Goal: Task Accomplishment & Management: Use online tool/utility

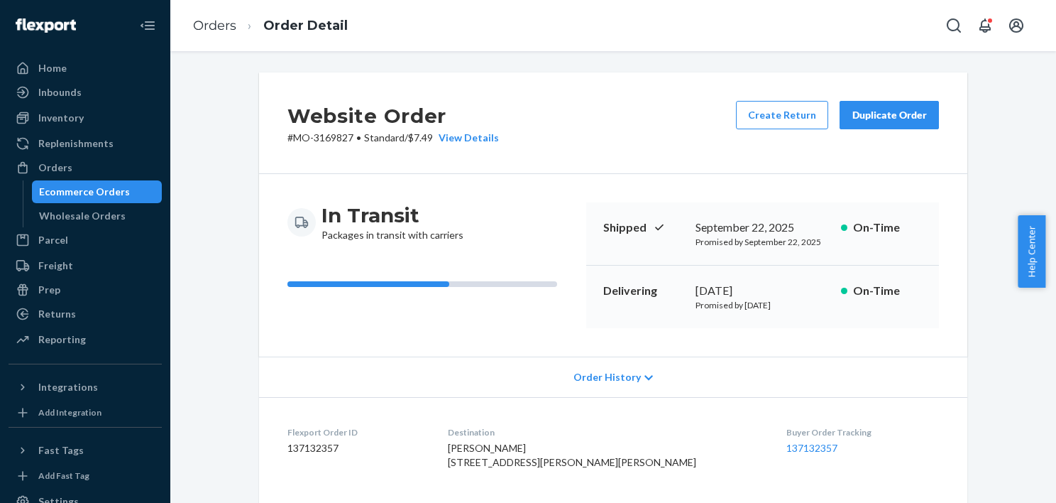
scroll to position [40, 0]
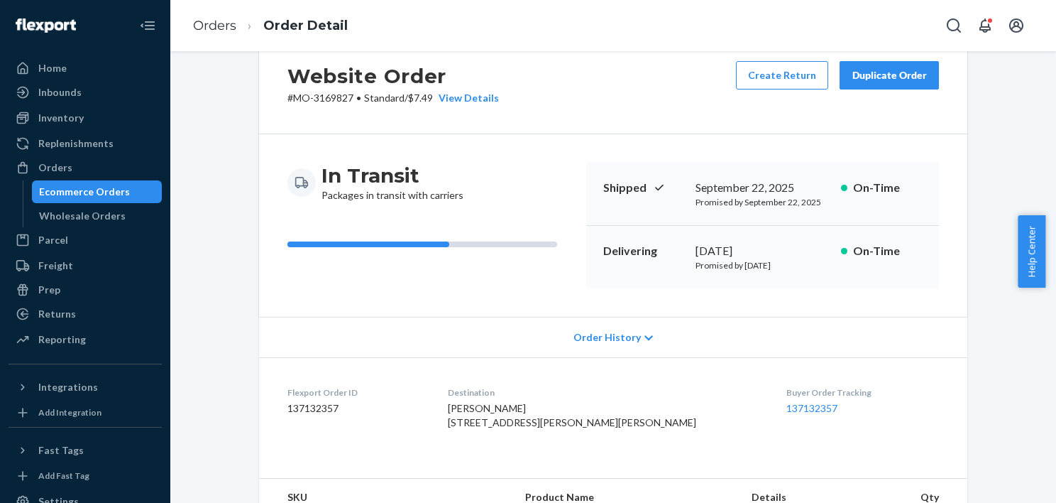
click at [122, 196] on div "Ecommerce Orders" at bounding box center [84, 192] width 91 height 14
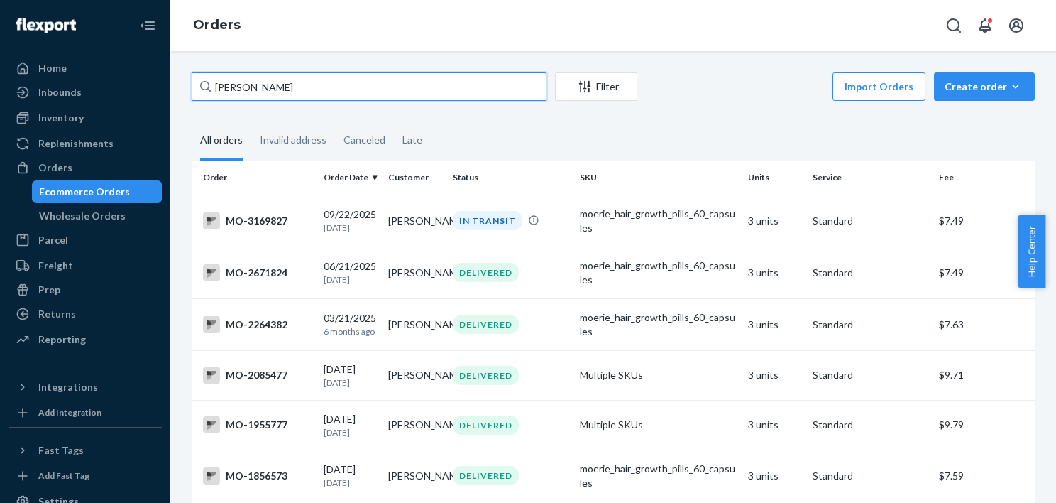
click at [385, 77] on input "[PERSON_NAME]" at bounding box center [369, 86] width 355 height 28
paste input "[PERSON_NAME]"
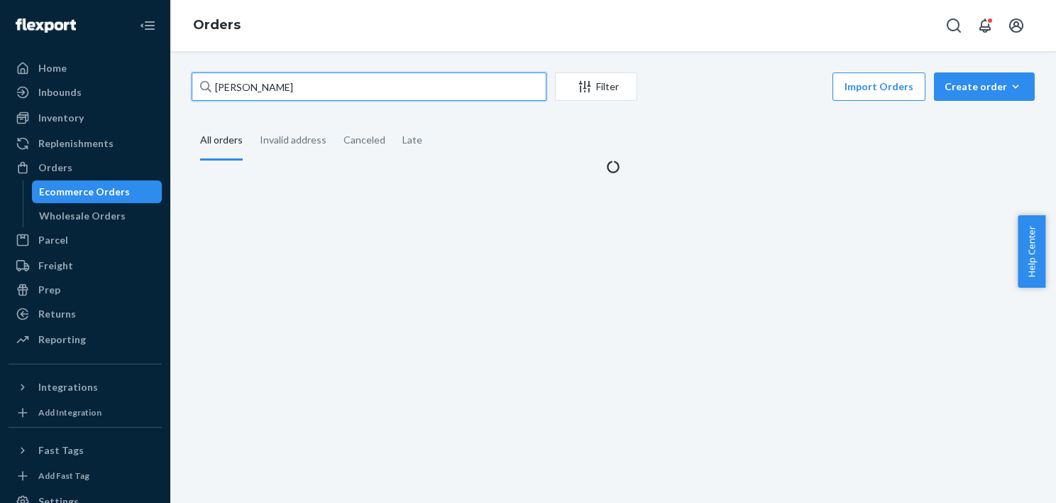
type input "[PERSON_NAME]"
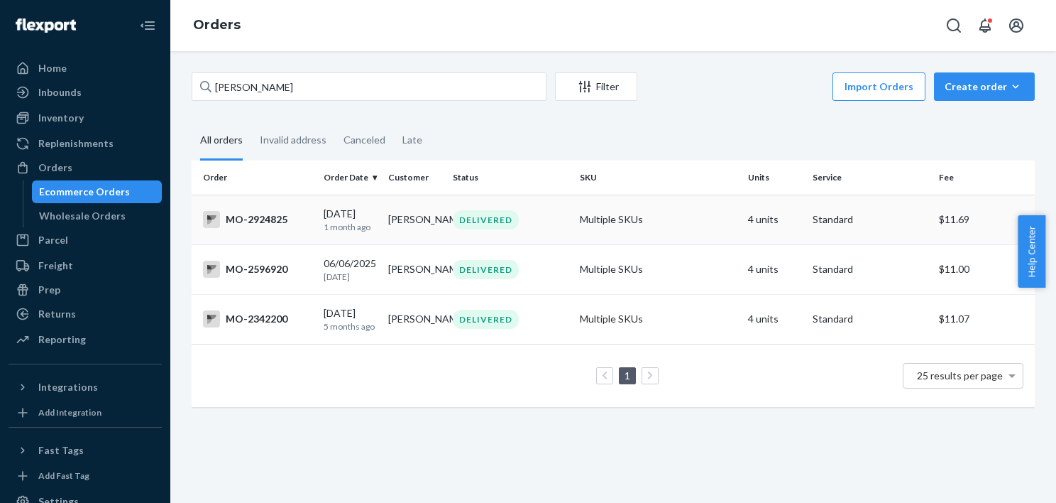
click at [292, 220] on div "MO-2924825" at bounding box center [257, 219] width 109 height 17
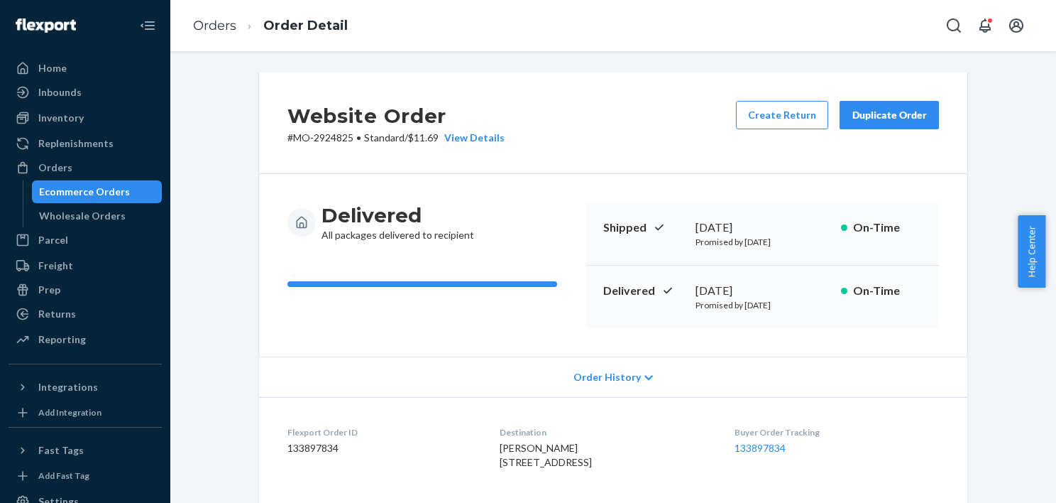
click at [911, 121] on div "Duplicate Order" at bounding box center [889, 115] width 75 height 14
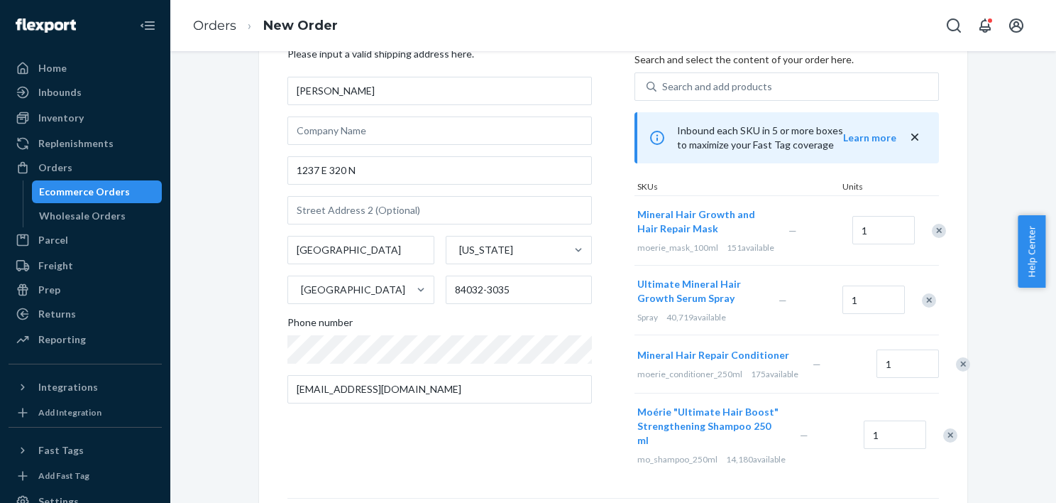
scroll to position [71, 0]
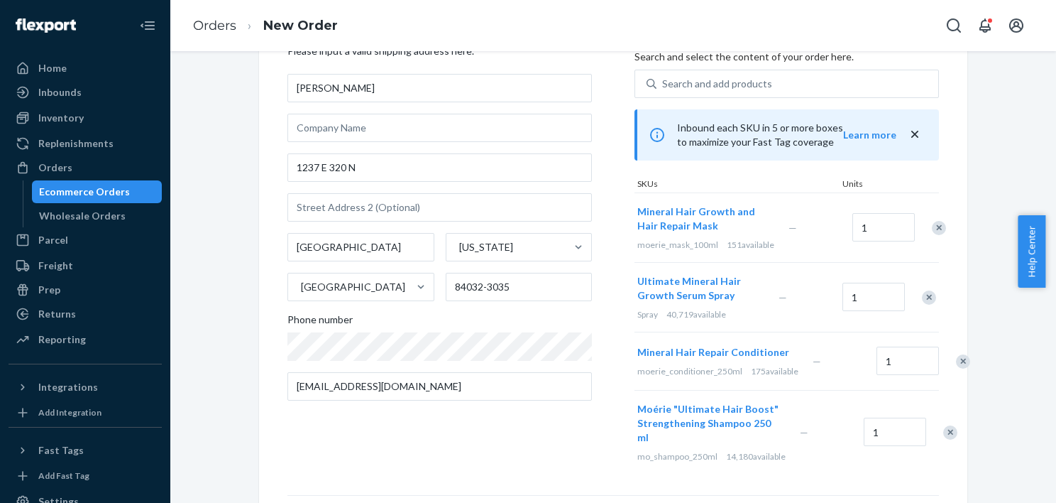
click at [932, 233] on div "Remove Item" at bounding box center [939, 228] width 14 height 14
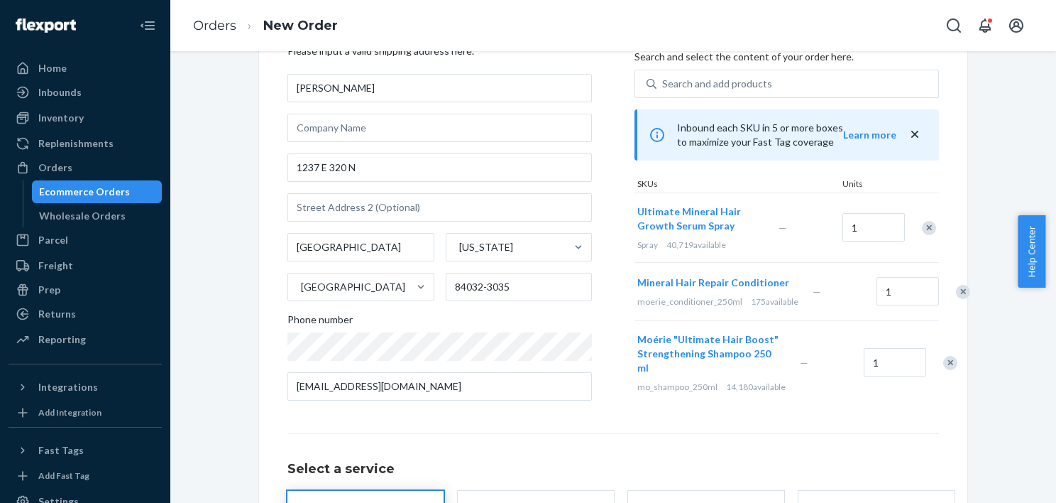
scroll to position [213, 0]
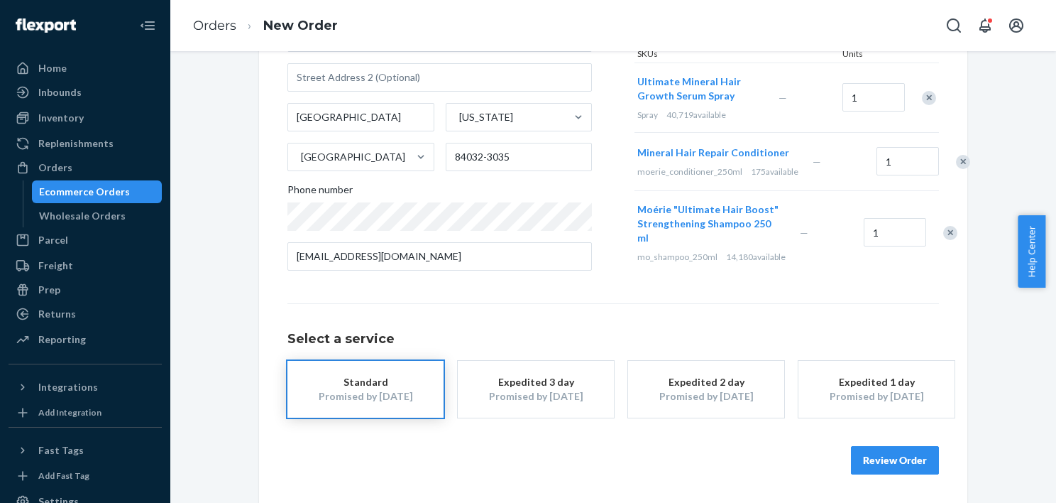
click at [956, 158] on div "Remove Item" at bounding box center [963, 162] width 14 height 14
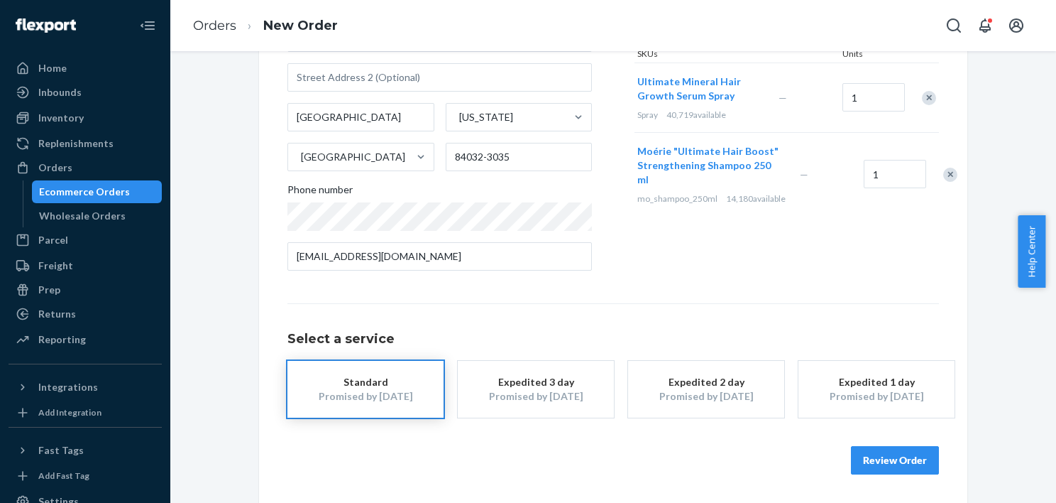
scroll to position [200, 0]
click at [944, 182] on div "Remove Item" at bounding box center [951, 175] width 14 height 14
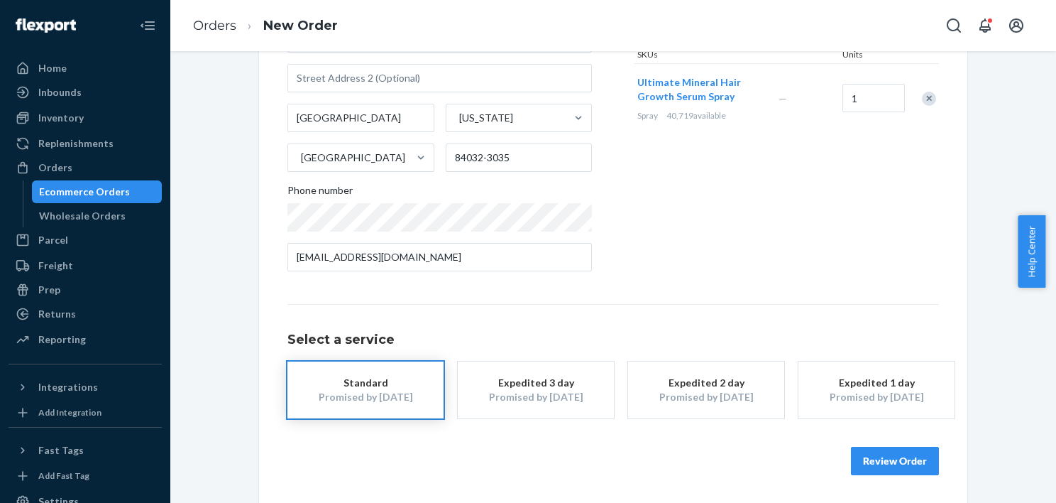
click at [907, 454] on button "Review Order" at bounding box center [895, 461] width 88 height 28
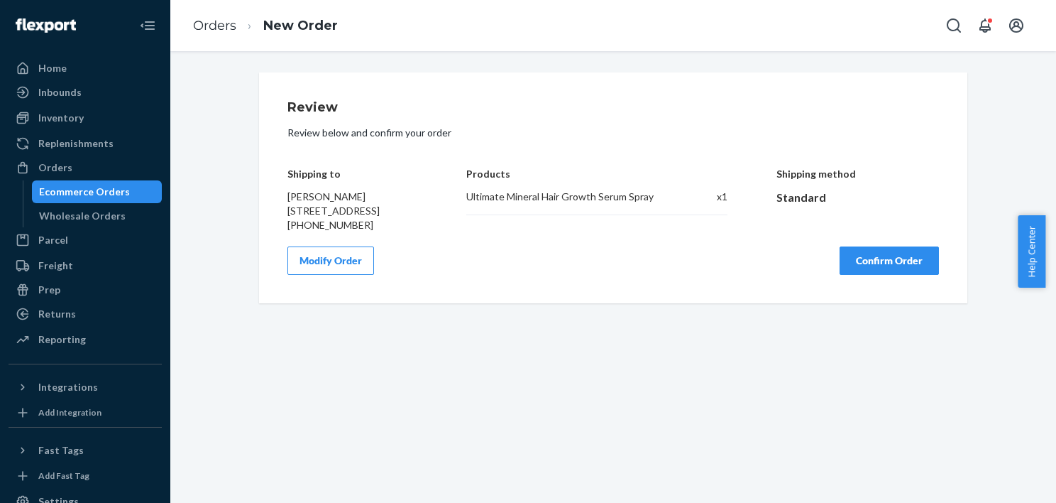
scroll to position [0, 0]
click at [909, 275] on button "Confirm Order" at bounding box center [889, 260] width 99 height 28
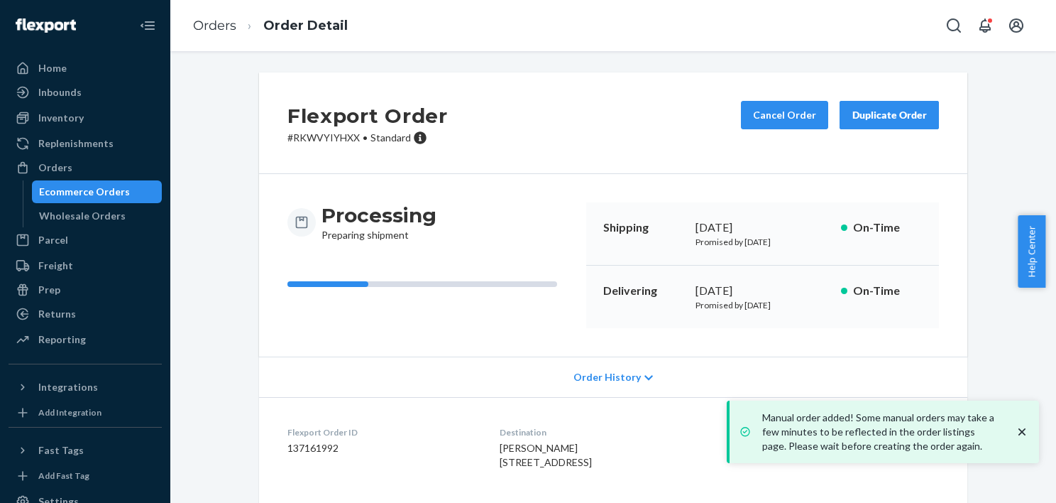
scroll to position [134, 0]
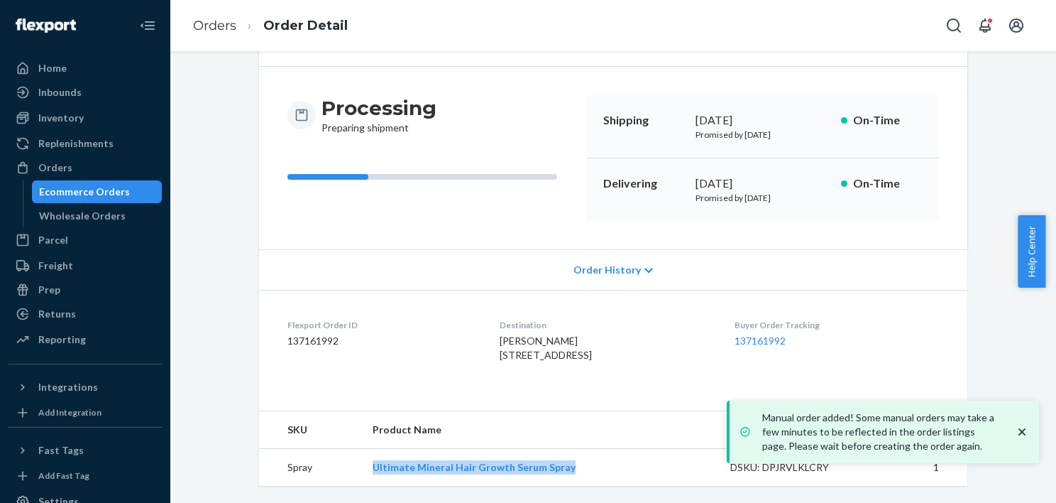
drag, startPoint x: 598, startPoint y: 460, endPoint x: 366, endPoint y: 466, distance: 231.5
click at [366, 466] on td "Ultimate Mineral Hair Growth Serum Spray" at bounding box center [540, 468] width 358 height 38
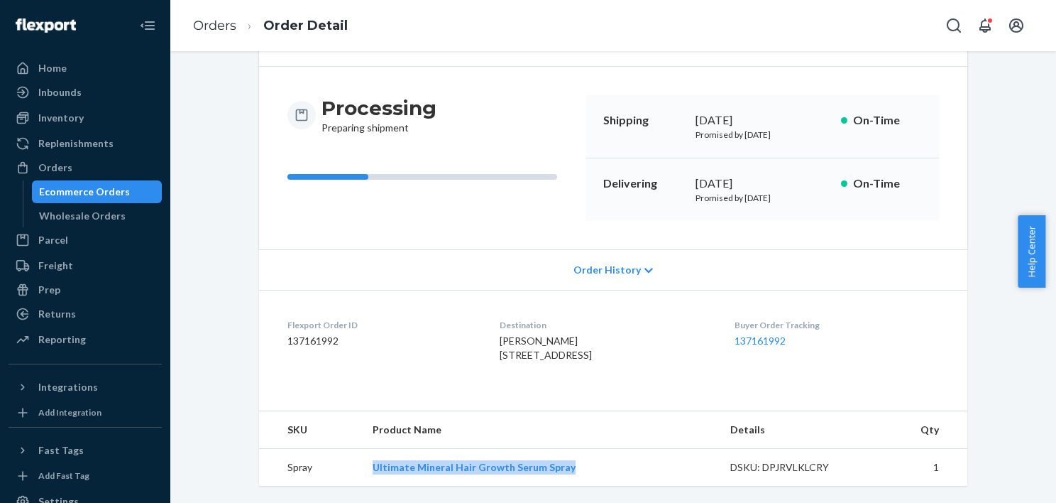
copy link "Ultimate Mineral Hair Growth Serum Spray"
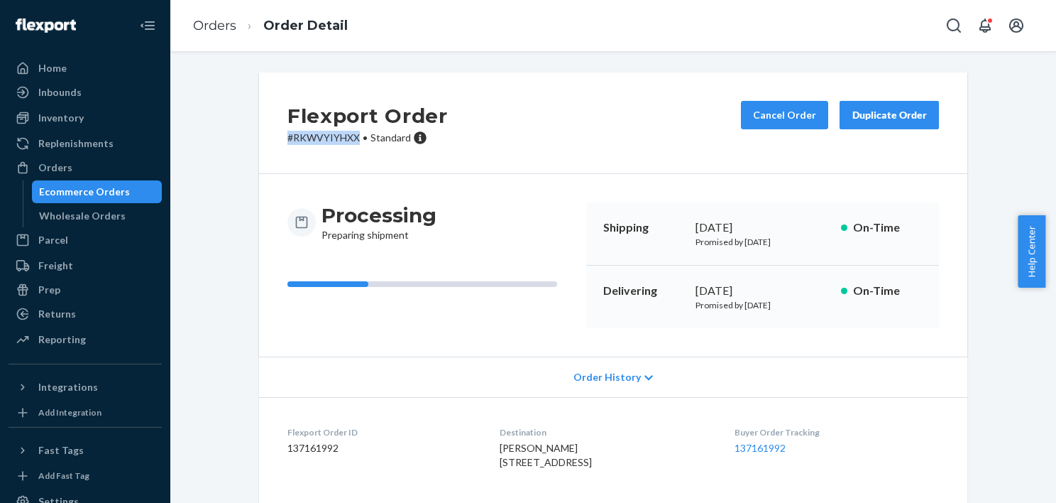
drag, startPoint x: 355, startPoint y: 132, endPoint x: 283, endPoint y: 133, distance: 72.4
click at [288, 133] on p "# RKWVYIYHXX • Standard" at bounding box center [368, 138] width 160 height 14
copy p "# RKWVYIYHXX"
drag, startPoint x: 97, startPoint y: 208, endPoint x: 104, endPoint y: 189, distance: 20.2
click at [97, 209] on div "Wholesale Orders" at bounding box center [82, 216] width 87 height 14
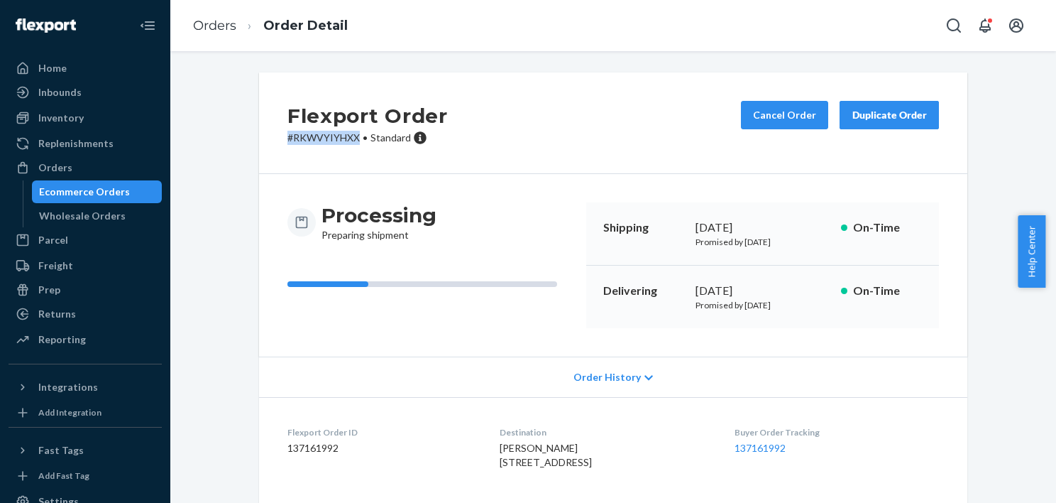
click at [104, 190] on div "Ecommerce Orders" at bounding box center [84, 192] width 91 height 14
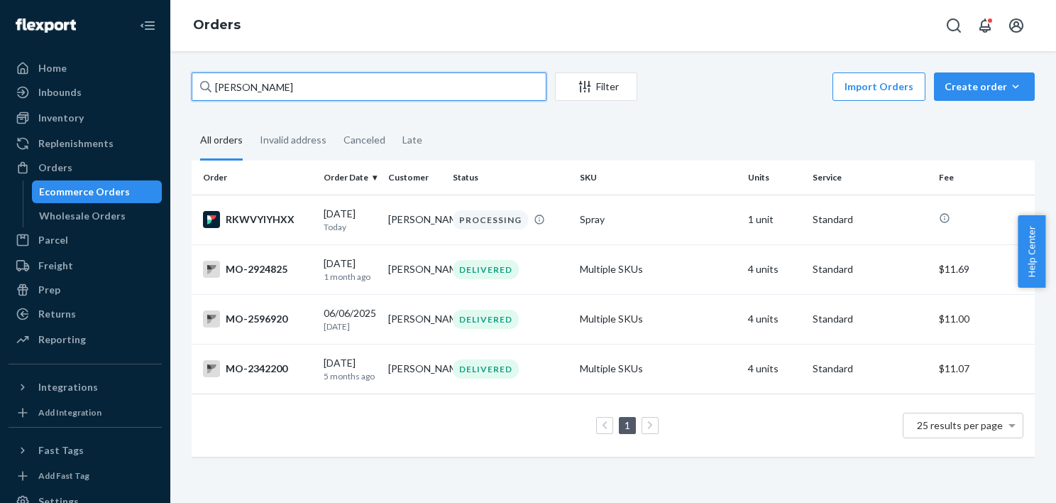
click at [311, 84] on input "[PERSON_NAME]" at bounding box center [369, 86] width 355 height 28
paste input "[PERSON_NAME]"
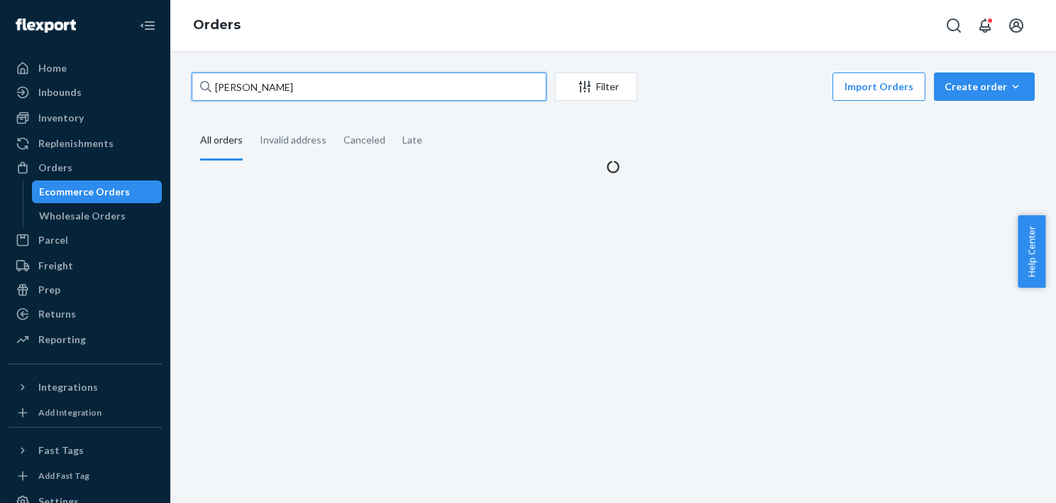
type input "[PERSON_NAME]"
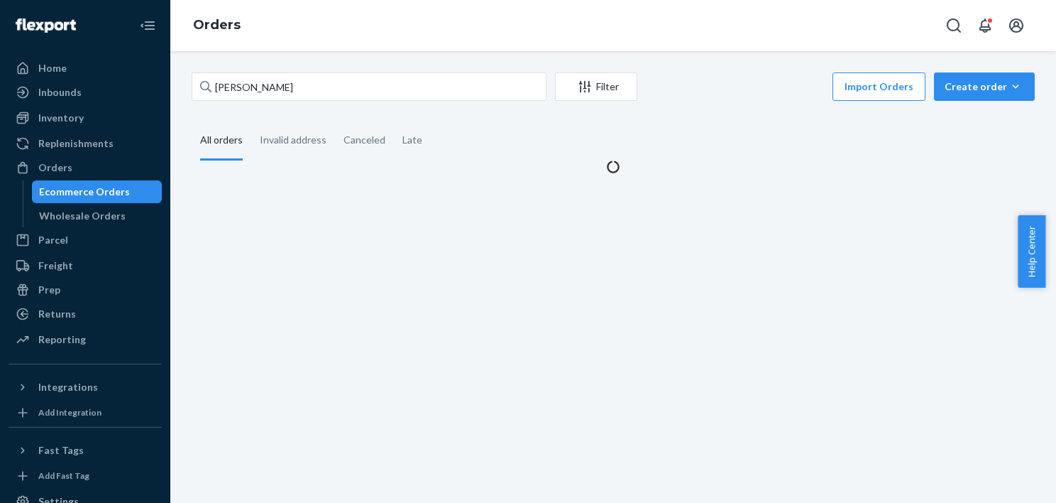
click at [202, 68] on div "[PERSON_NAME] Filter Import Orders Create order Ecommerce order Removal order A…" at bounding box center [613, 277] width 886 height 452
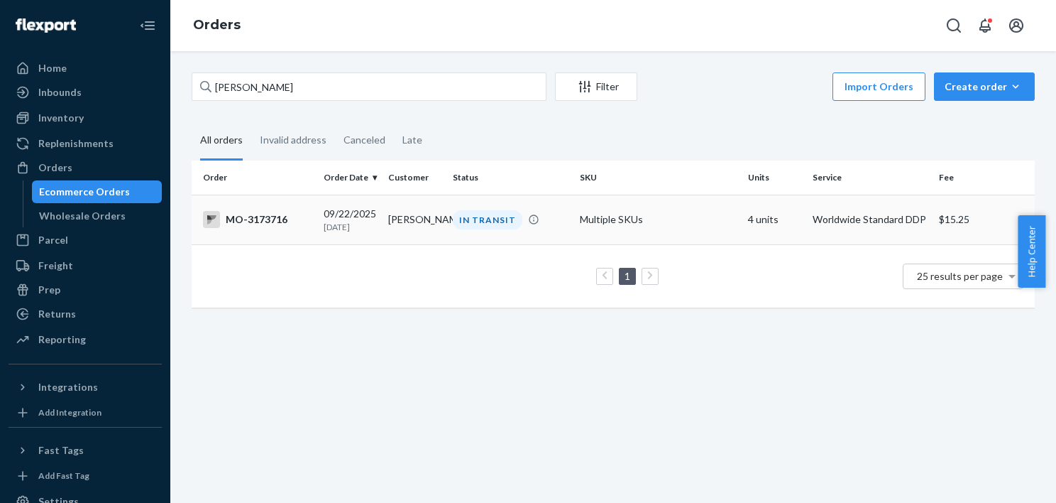
click at [561, 213] on div "IN TRANSIT" at bounding box center [510, 219] width 121 height 19
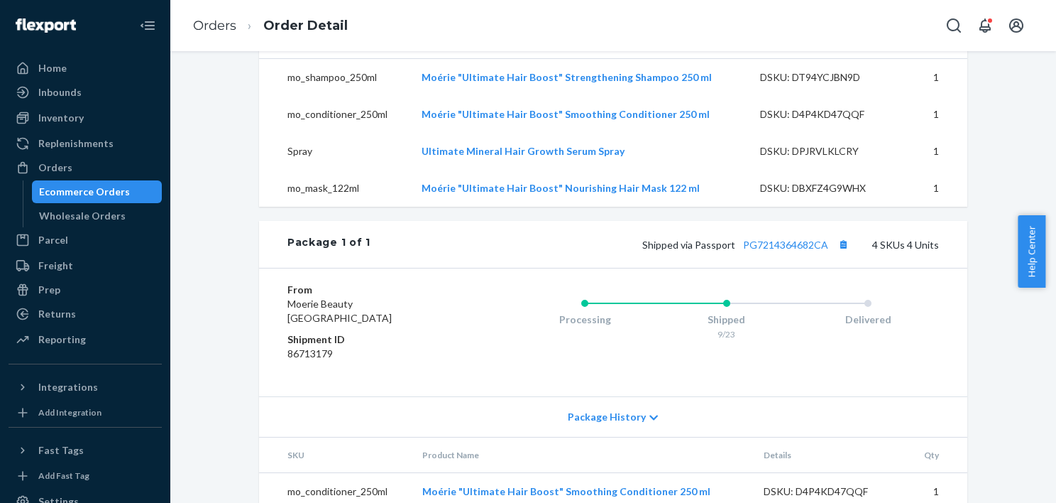
scroll to position [659, 0]
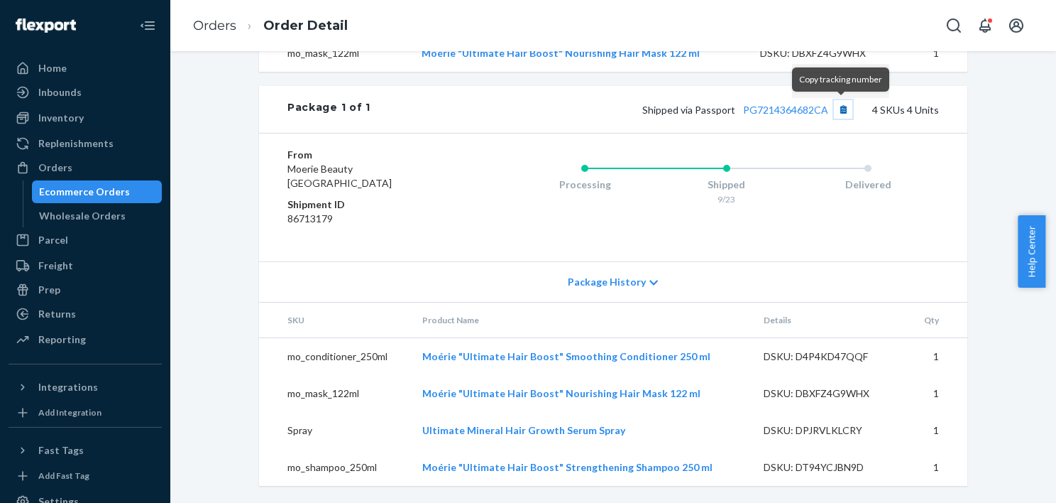
click at [843, 111] on button "Copy tracking number" at bounding box center [843, 109] width 18 height 18
click at [87, 194] on div "Ecommerce Orders" at bounding box center [84, 192] width 91 height 14
